Goal: Transaction & Acquisition: Obtain resource

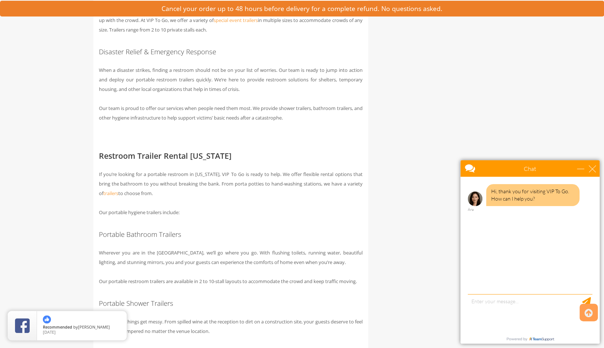
scroll to position [798, 0]
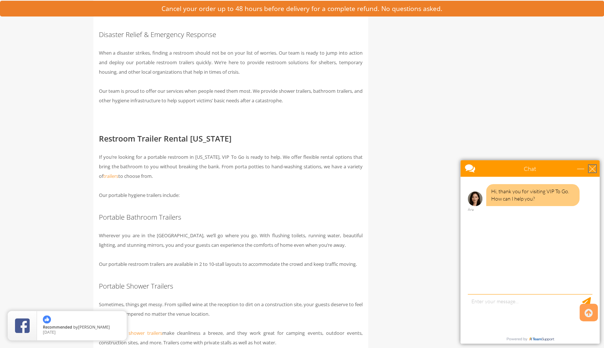
click at [593, 171] on div "close" at bounding box center [592, 168] width 7 height 7
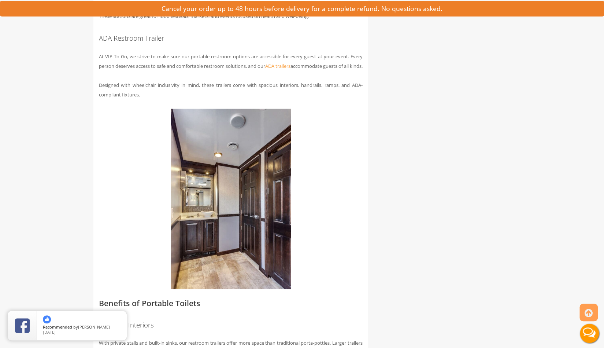
scroll to position [1196, 0]
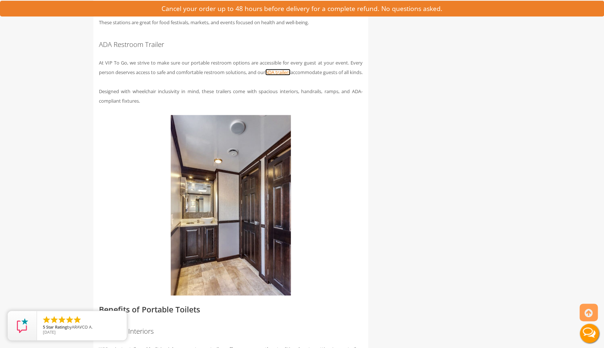
click at [291, 74] on span "ADA trailers" at bounding box center [277, 72] width 25 height 7
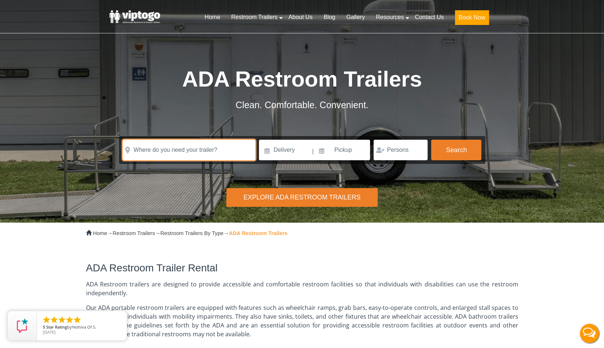
click at [220, 154] on input "text" at bounding box center [189, 150] width 133 height 21
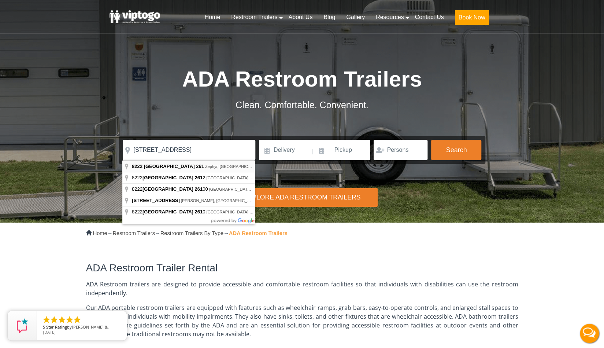
type input "[STREET_ADDRESS]"
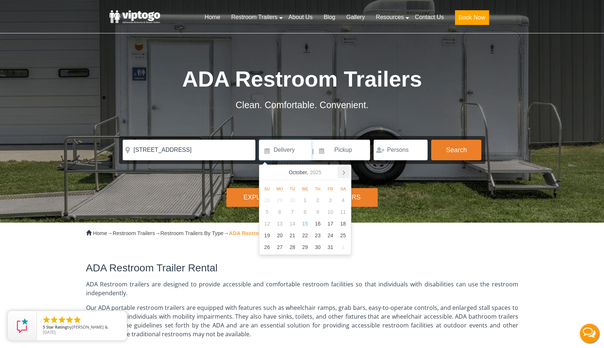
click at [342, 176] on icon at bounding box center [344, 172] width 12 height 12
click at [331, 222] on div "14" at bounding box center [330, 224] width 13 height 12
type input "[DATE]"
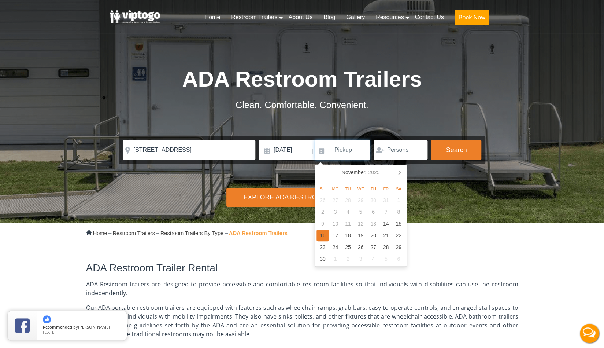
click at [326, 234] on div "16" at bounding box center [323, 235] width 13 height 12
type input "[DATE]"
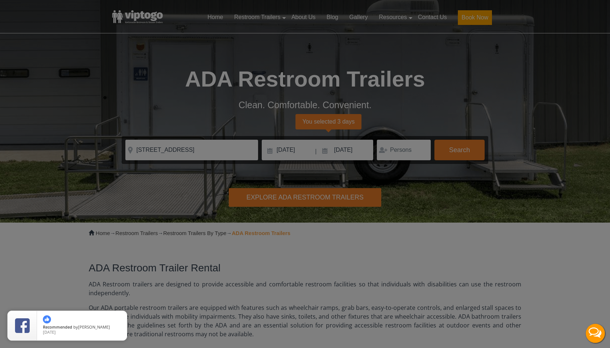
click at [0, 0] on div "× Oops! It looks like we can only provide a quote in your areas for rentals lon…" at bounding box center [0, 0] width 0 height 0
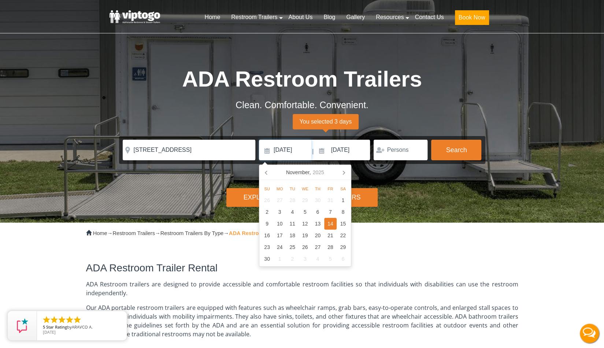
click at [268, 148] on input "[DATE]" at bounding box center [285, 150] width 52 height 21
type input "1"
click at [418, 153] on input "1" at bounding box center [401, 150] width 54 height 21
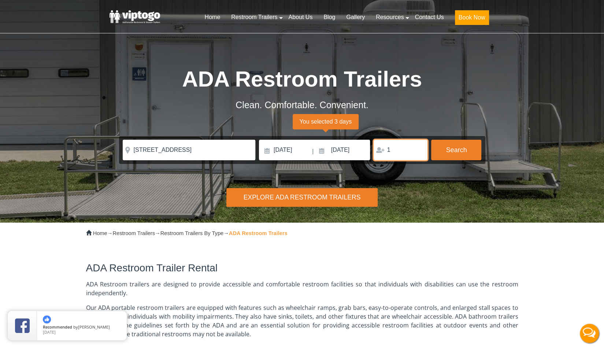
click at [418, 153] on input "1" at bounding box center [401, 150] width 54 height 21
click at [420, 152] on input "1" at bounding box center [401, 150] width 54 height 21
click at [353, 195] on div "Explore ADA Restroom Trailers" at bounding box center [302, 197] width 151 height 19
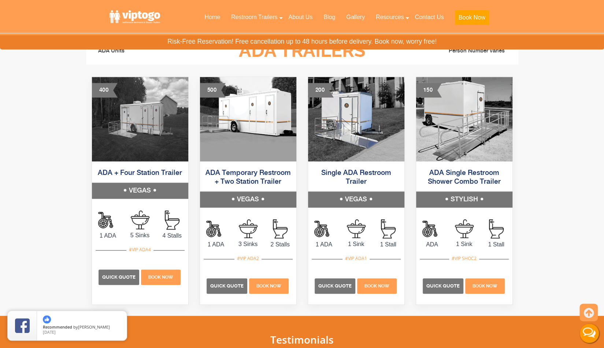
scroll to position [378, 0]
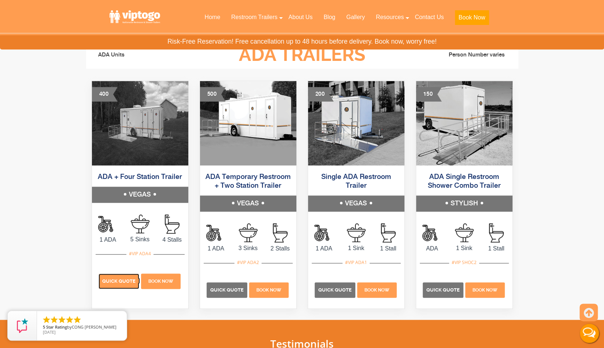
click at [124, 276] on p "Quick Quote" at bounding box center [119, 280] width 41 height 15
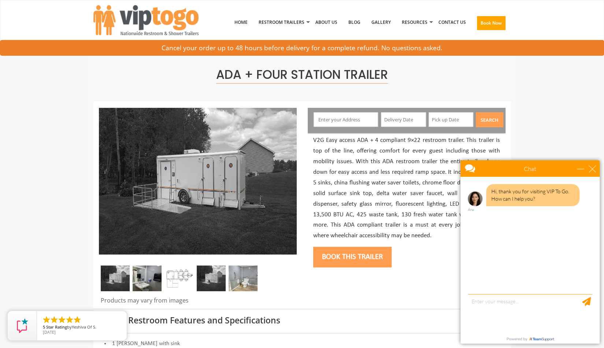
click at [361, 119] on input "text" at bounding box center [346, 119] width 65 height 15
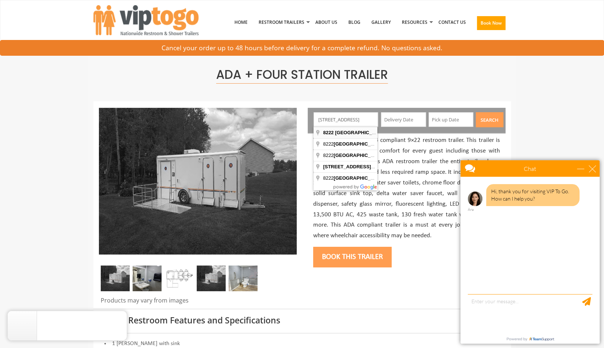
type input "[STREET_ADDRESS]"
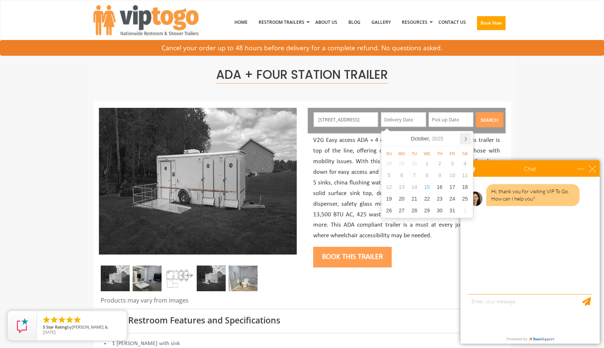
click at [461, 140] on icon at bounding box center [466, 139] width 12 height 12
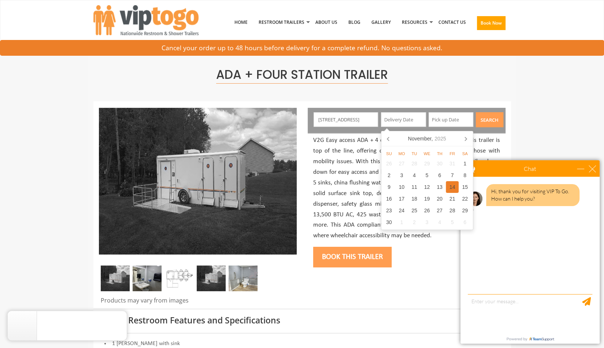
click at [453, 184] on div "14" at bounding box center [452, 187] width 13 height 12
type input "[DATE]"
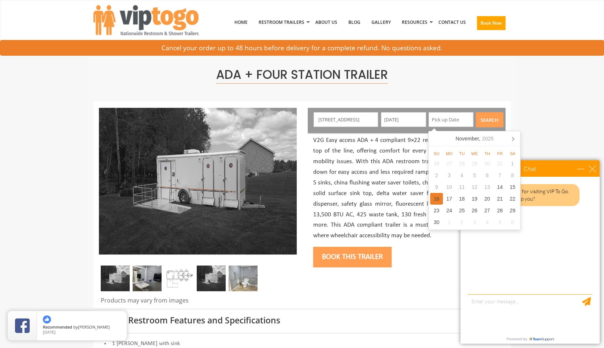
click at [440, 196] on div "16" at bounding box center [436, 199] width 13 height 12
type input "[DATE]"
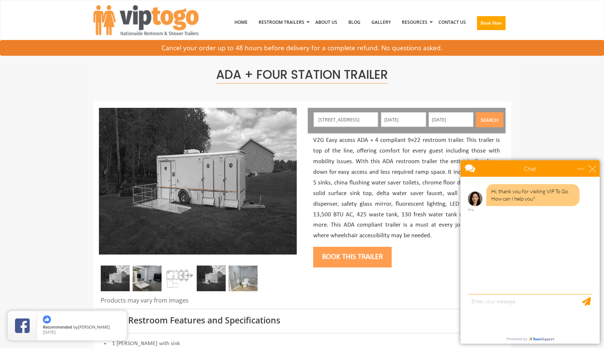
click at [488, 118] on button "Search" at bounding box center [489, 119] width 27 height 15
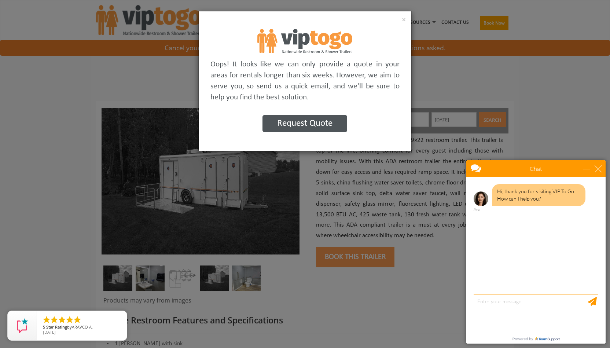
click at [596, 166] on div "close" at bounding box center [598, 168] width 7 height 7
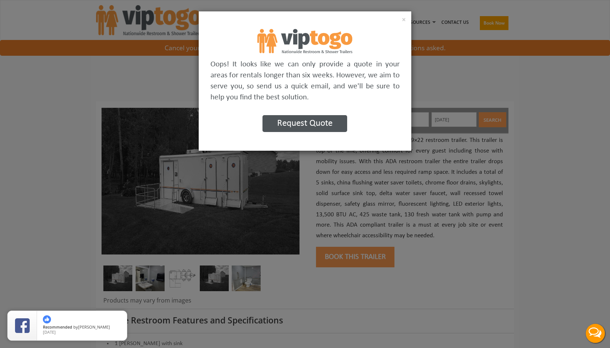
click at [339, 122] on button "Request Quote" at bounding box center [304, 123] width 85 height 17
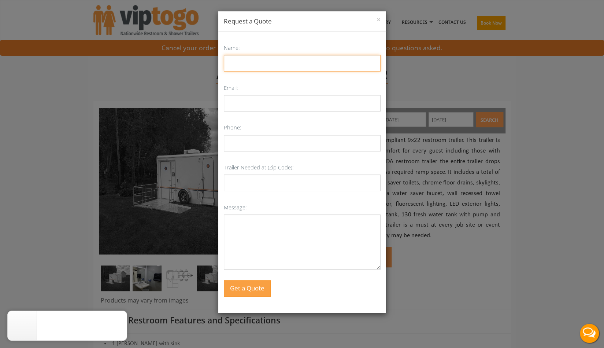
click at [306, 64] on input "Name:" at bounding box center [302, 63] width 157 height 16
type input "Kaylynn Wolfford"
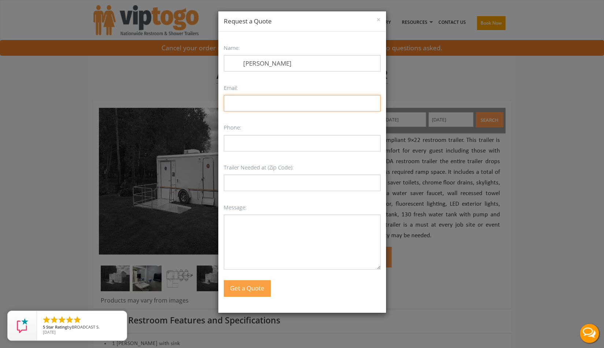
type input "kaylynn@reddirtventures.com"
type input "4097822424"
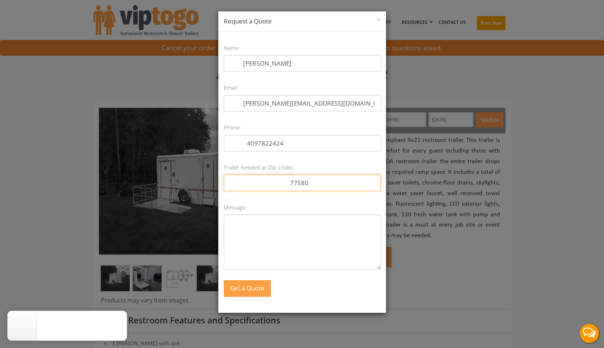
click at [313, 183] on input "77580" at bounding box center [302, 182] width 157 height 16
type input "76890"
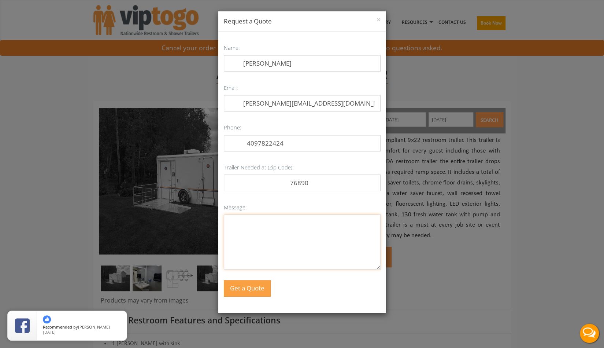
click at [320, 232] on textarea "Message:" at bounding box center [302, 241] width 157 height 55
type textarea "I need at least one stall to be ADA."
click at [249, 293] on button "Get a Quote" at bounding box center [247, 288] width 46 height 16
